Goal: Task Accomplishment & Management: Use online tool/utility

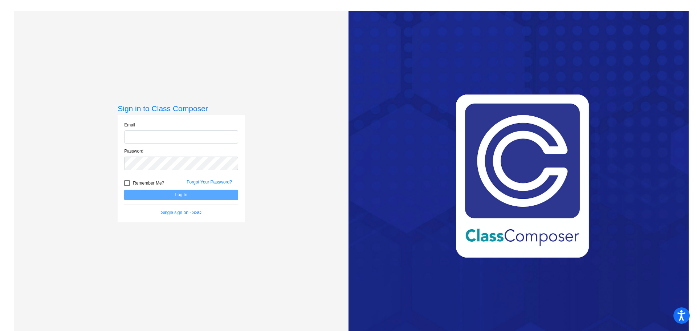
type input "[EMAIL_ADDRESS][DOMAIN_NAME]"
click at [182, 195] on button "Log In" at bounding box center [181, 194] width 114 height 11
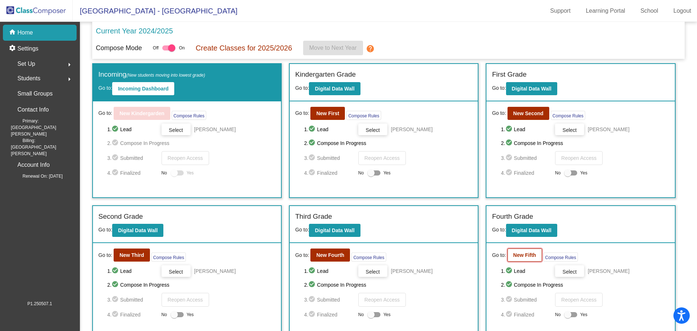
click at [519, 256] on b "New Fifth" at bounding box center [524, 255] width 23 height 6
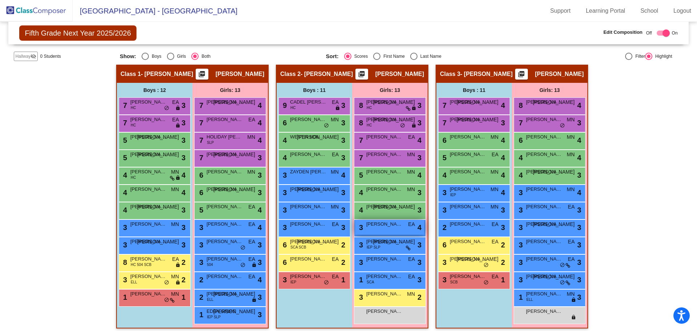
scroll to position [118, 0]
